Goal: Task Accomplishment & Management: Use online tool/utility

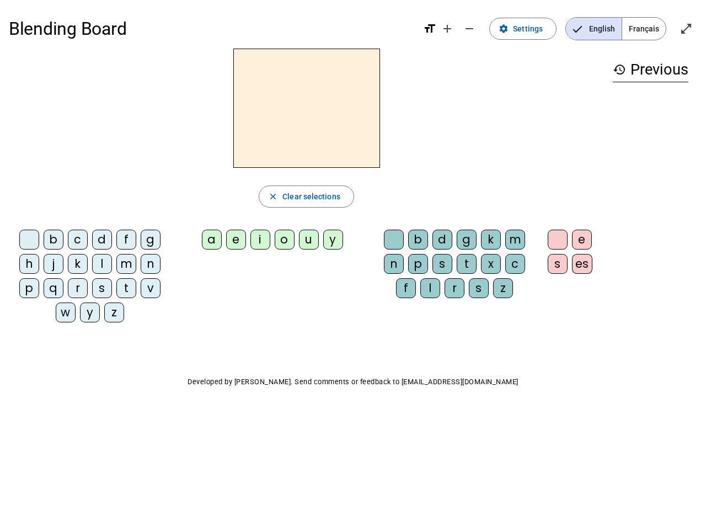
click at [448, 29] on mat-icon "add" at bounding box center [447, 28] width 13 height 13
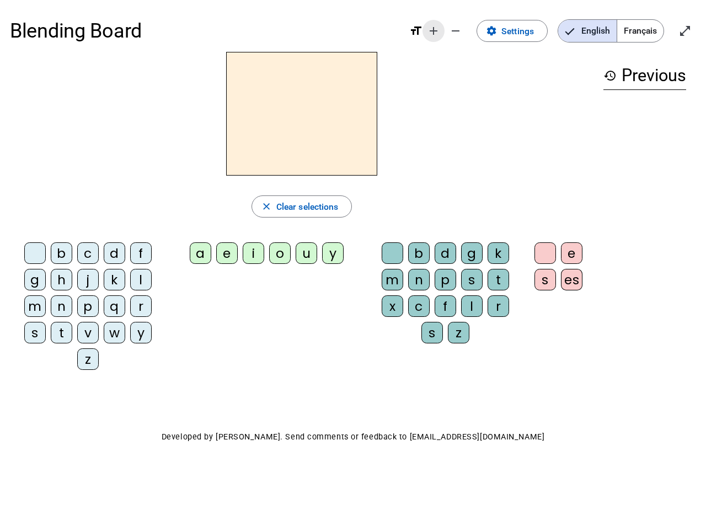
click at [470, 29] on div "Blending Board format_size add remove settings Settings English Français open_i…" at bounding box center [353, 31] width 686 height 42
click at [523, 29] on span "Settings" at bounding box center [517, 31] width 33 height 15
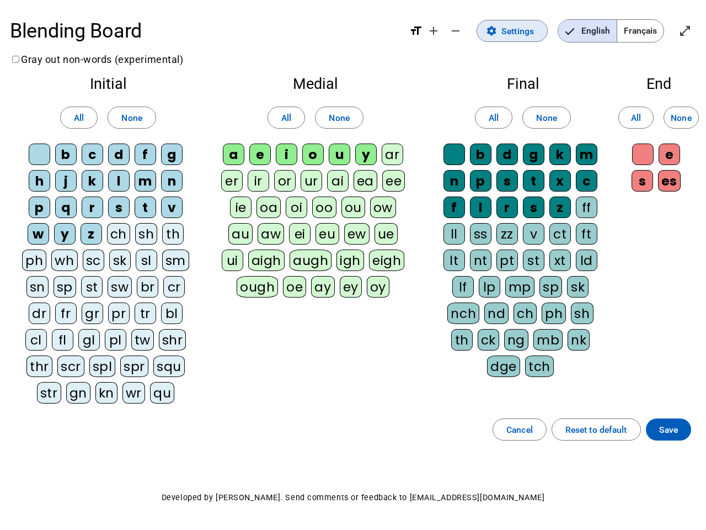
click at [593, 29] on span "English" at bounding box center [587, 31] width 58 height 22
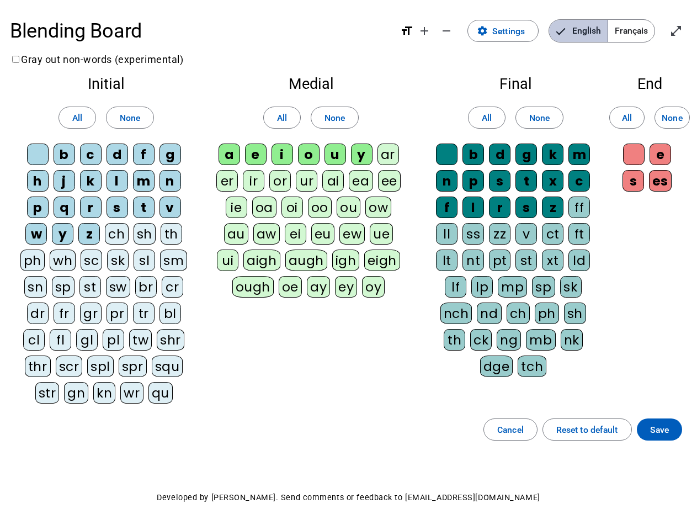
click at [593, 29] on span "English" at bounding box center [578, 31] width 58 height 22
click at [644, 29] on span "Français" at bounding box center [631, 31] width 46 height 22
click at [644, 29] on span "Français" at bounding box center [622, 31] width 63 height 22
click at [686, 29] on span "Enter full screen" at bounding box center [675, 31] width 26 height 26
click at [306, 196] on letter-bubble "oi" at bounding box center [294, 209] width 26 height 26
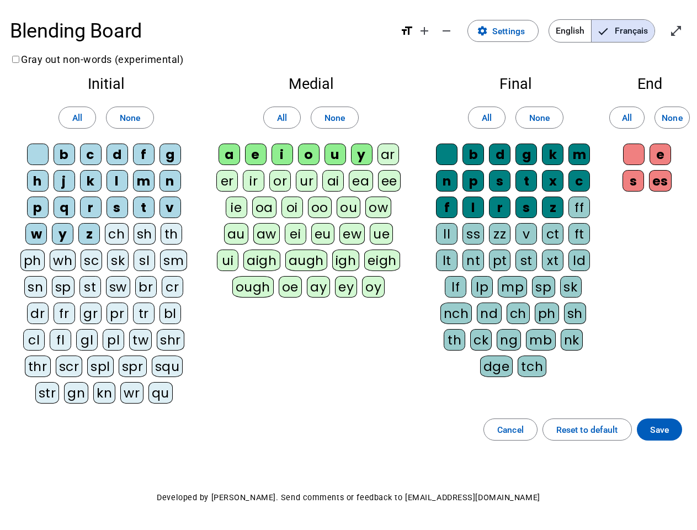
click at [31, 242] on div "w" at bounding box center [36, 234] width 22 height 22
